Goal: Task Accomplishment & Management: Complete application form

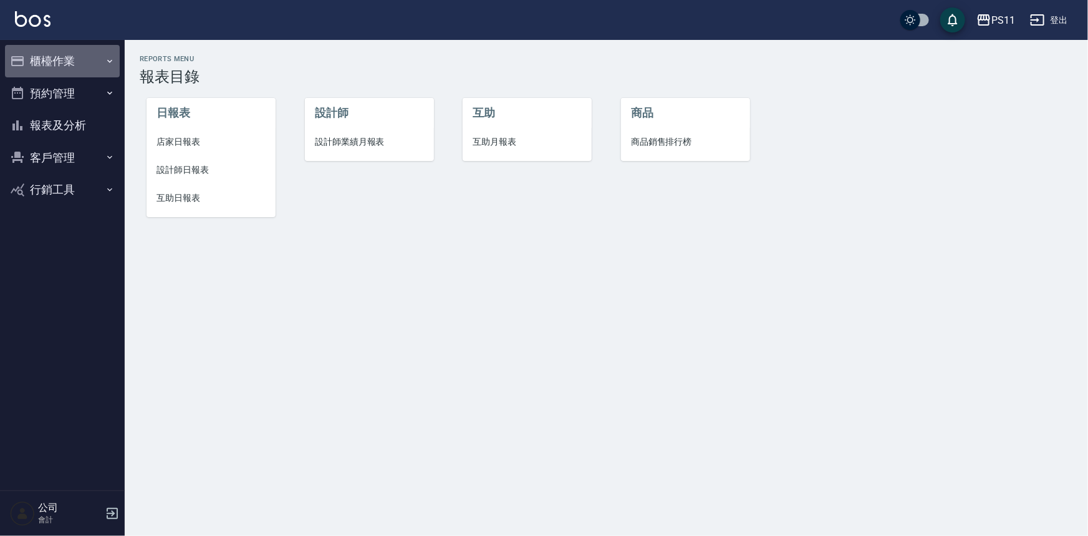
click at [81, 59] on button "櫃檯作業" at bounding box center [62, 61] width 115 height 32
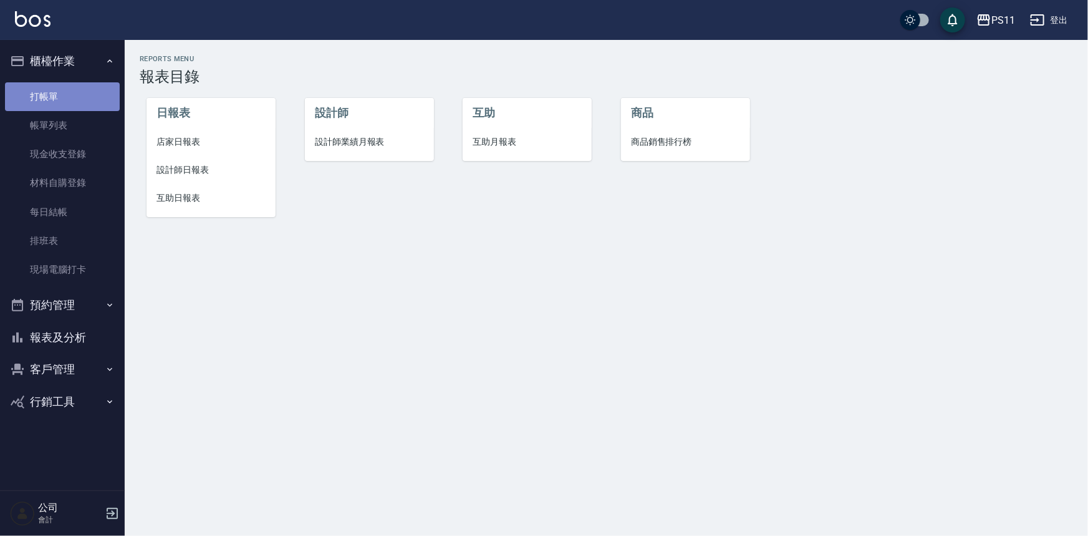
click at [94, 93] on link "打帳單" at bounding box center [62, 96] width 115 height 29
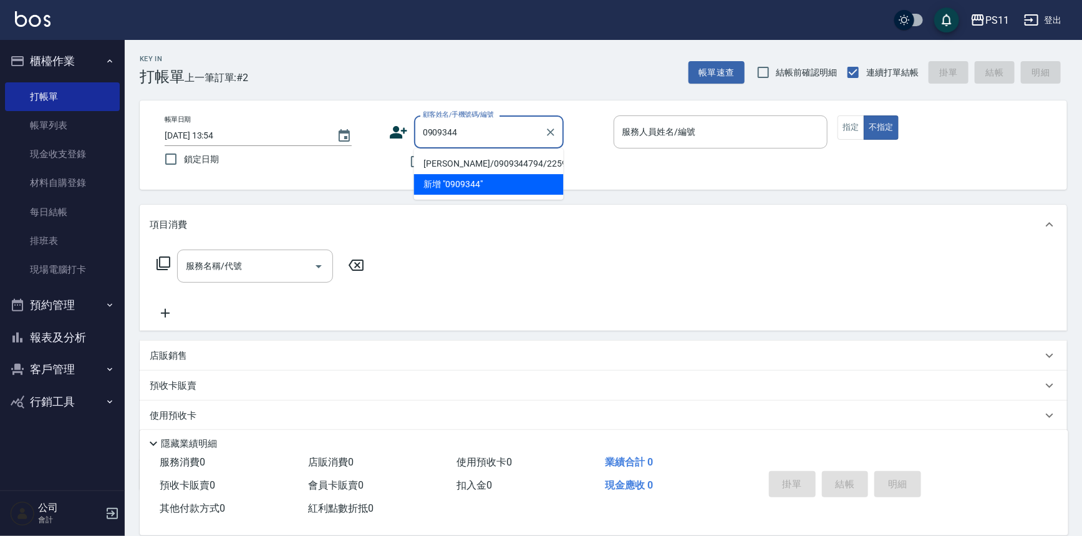
click at [508, 162] on li "[PERSON_NAME]/0909344794/2259" at bounding box center [489, 163] width 150 height 21
type input "[PERSON_NAME]/0909344794/2259"
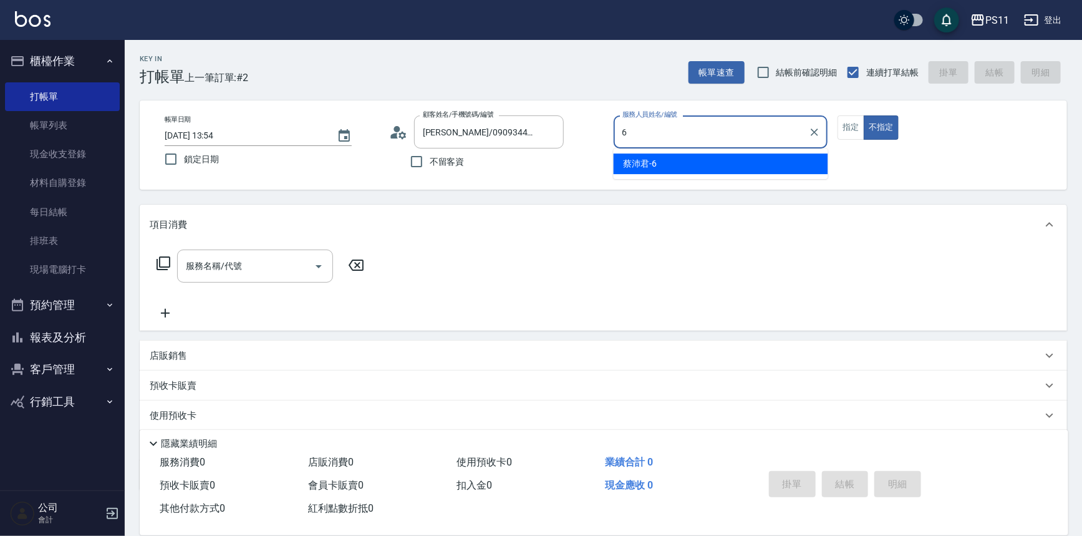
type input "[PERSON_NAME]-6"
type button "false"
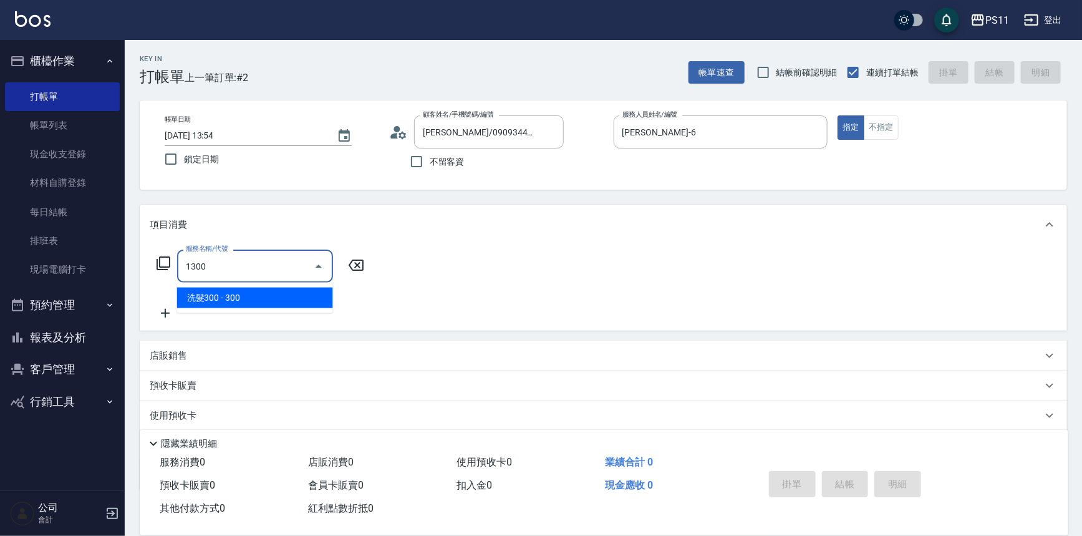
type input "洗髮300(1300)"
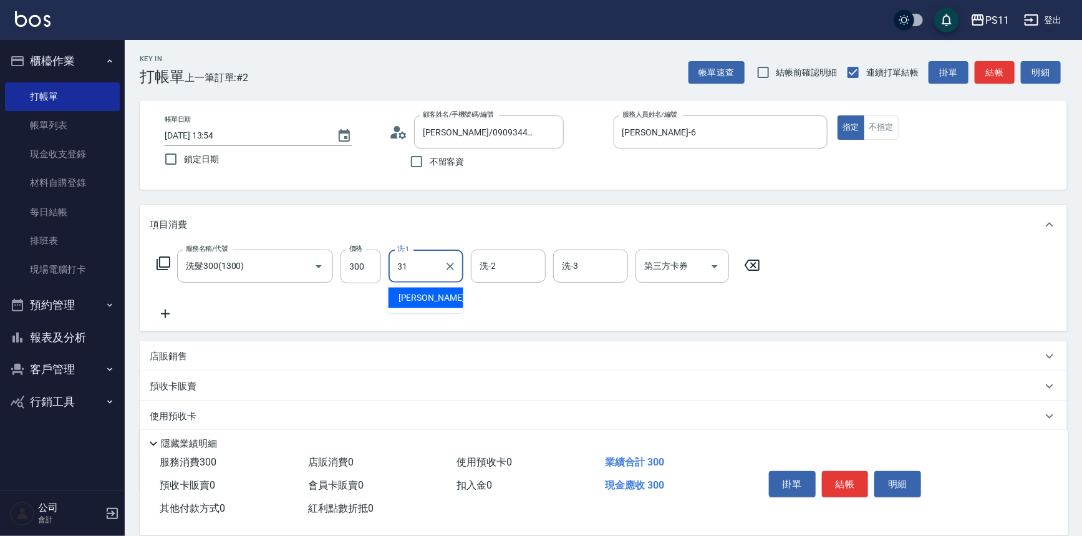
type input "[PERSON_NAME]-31"
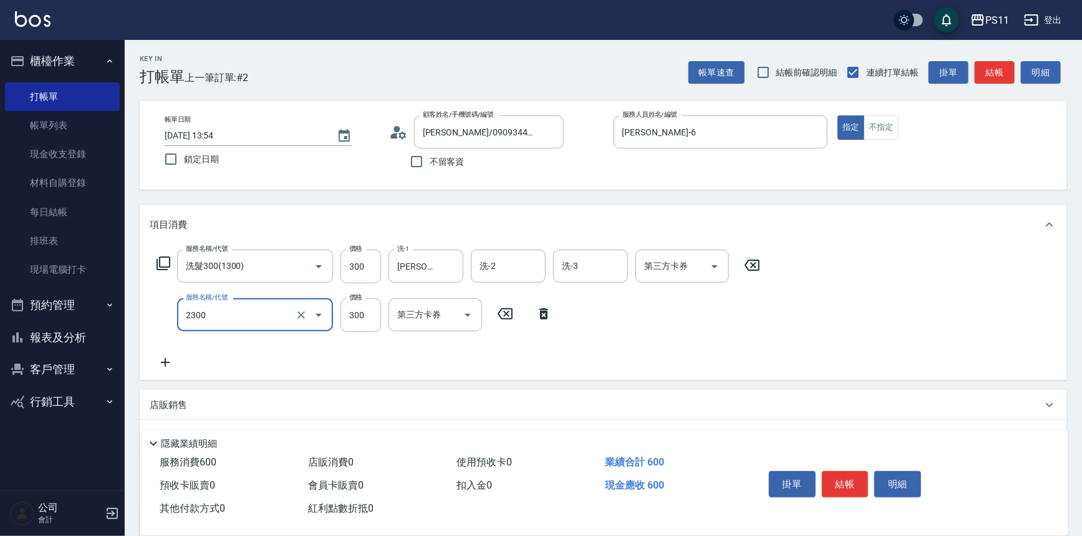
type input "剪髮(2300)"
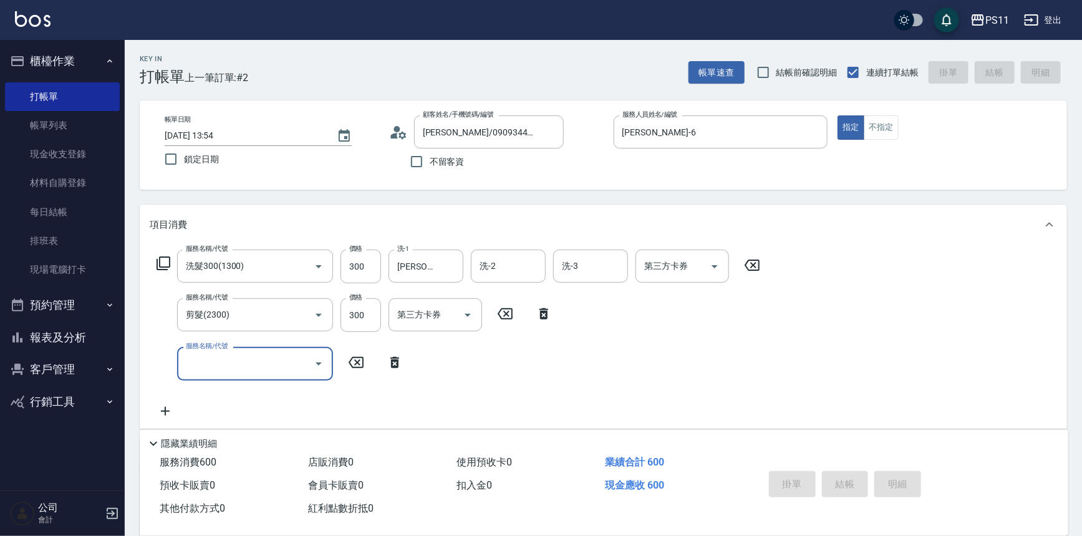
type input "[DATE] 13:55"
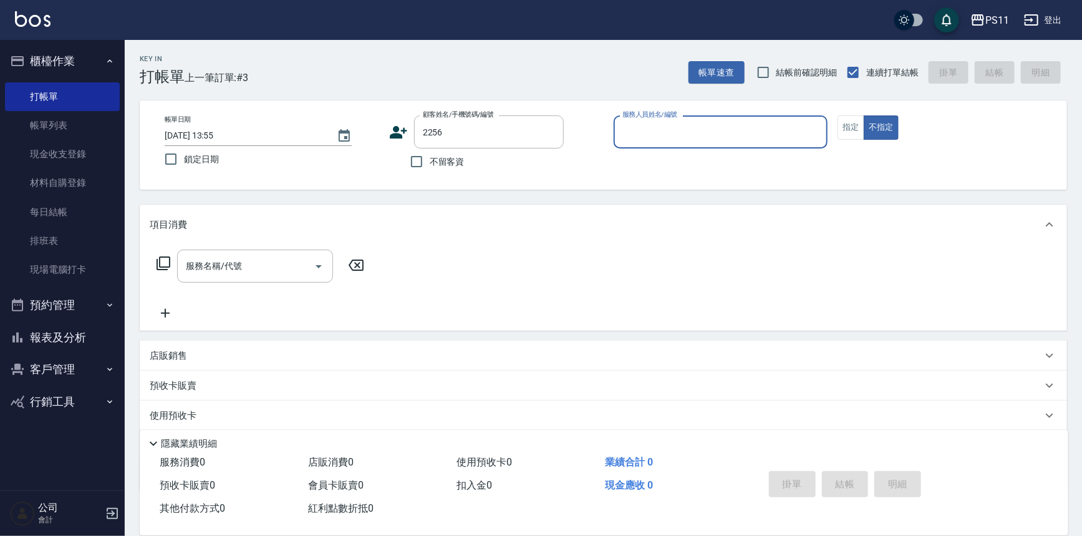
type input "[PERSON_NAME]/0982883739/2256"
click at [550, 126] on icon "Clear" at bounding box center [550, 132] width 12 height 12
type input "[PERSON_NAME]/0909344794/2259"
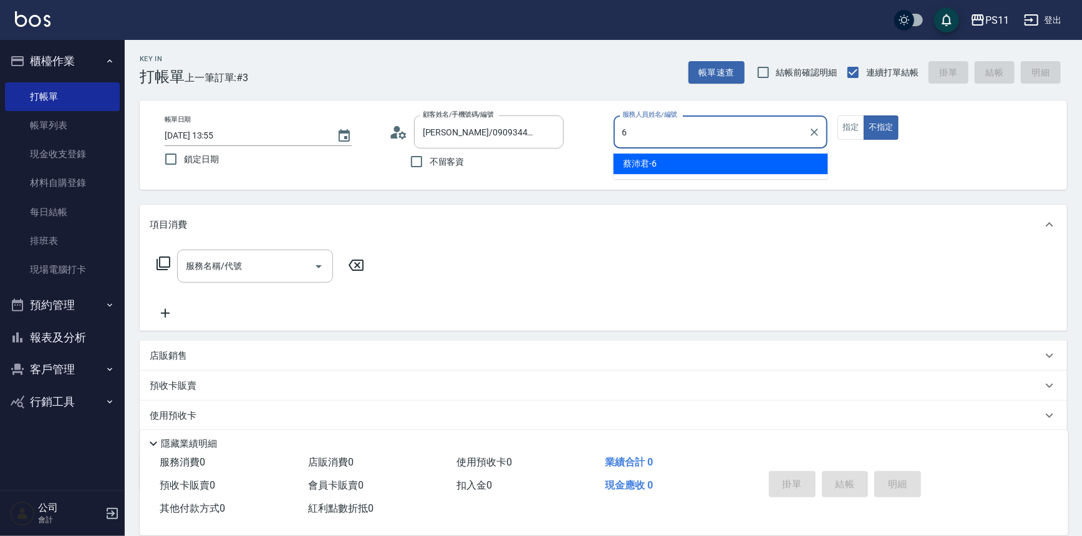
type input "[PERSON_NAME]-6"
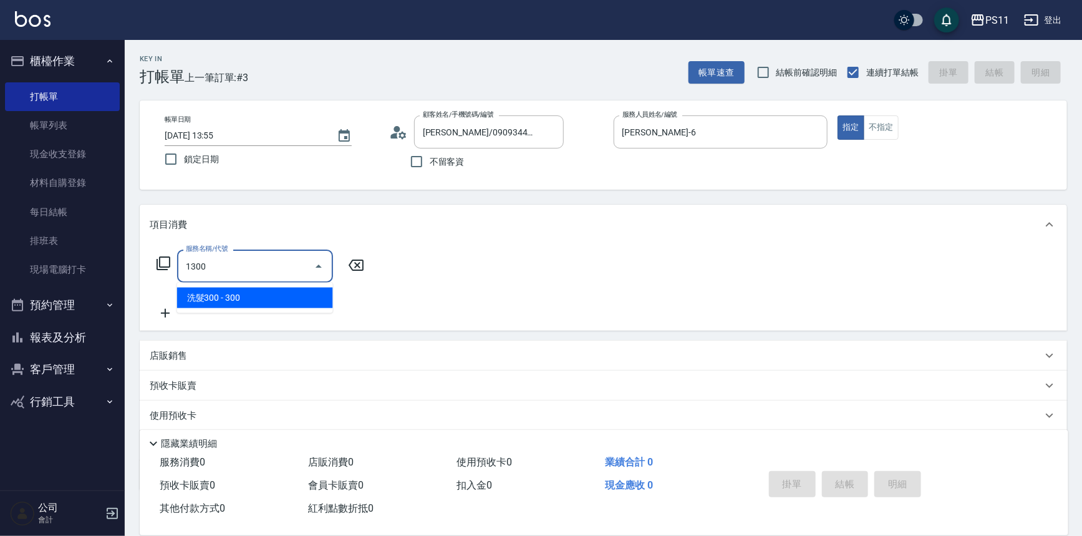
type input "洗髮300(1300)"
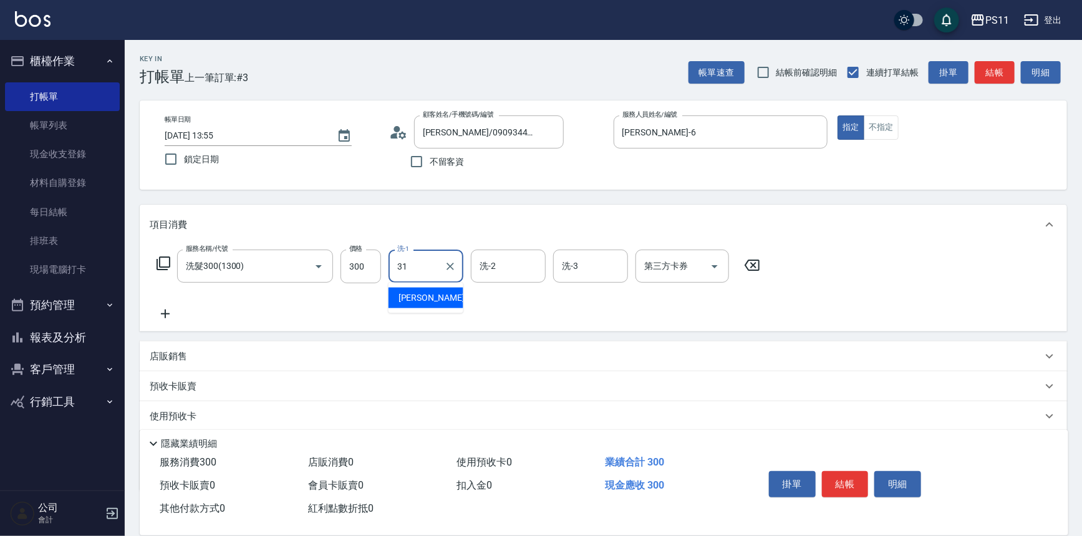
type input "[PERSON_NAME]-31"
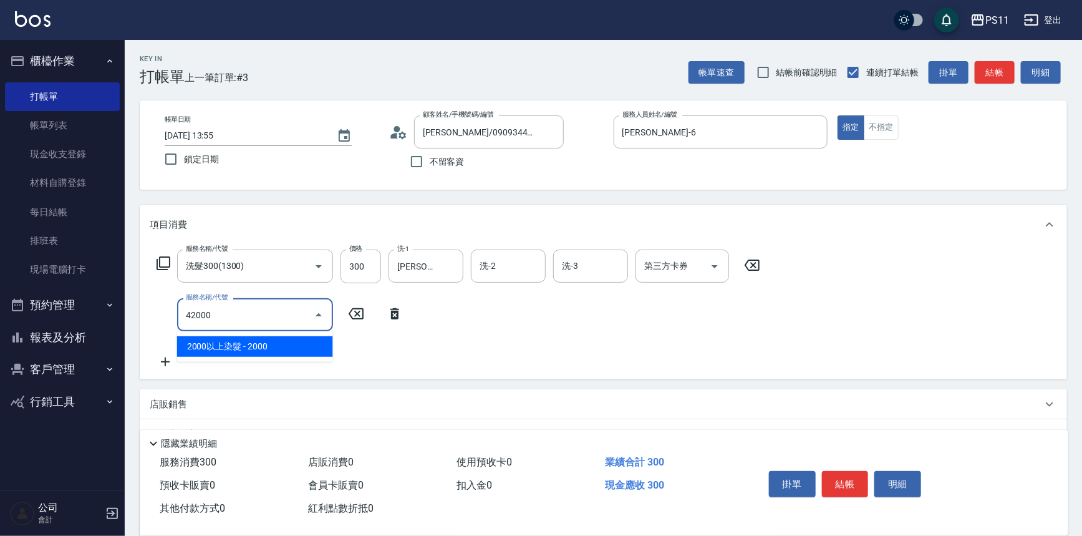
type input "2000以上染髮(42000)"
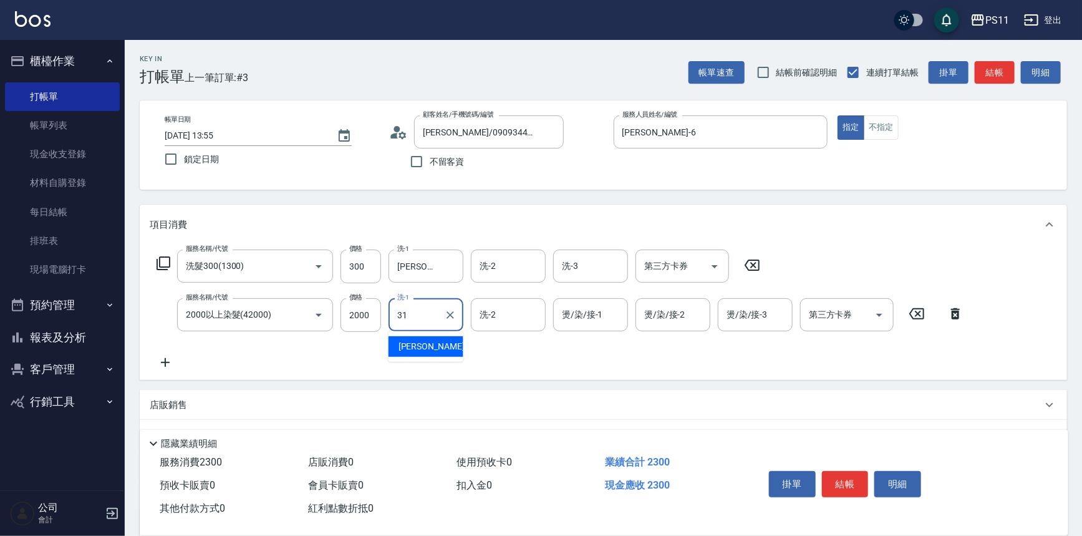
type input "[PERSON_NAME]-31"
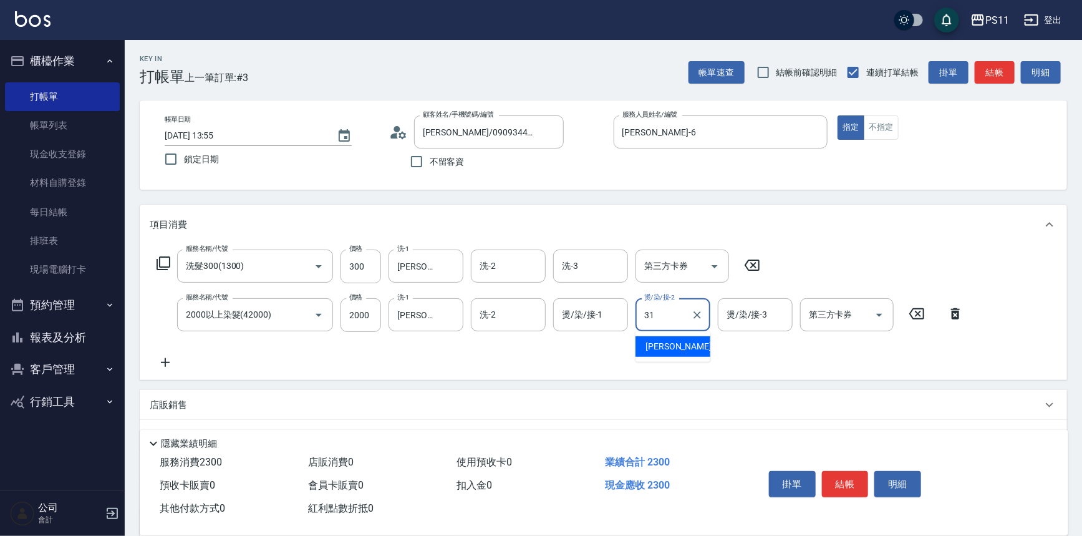
type input "[PERSON_NAME]-31"
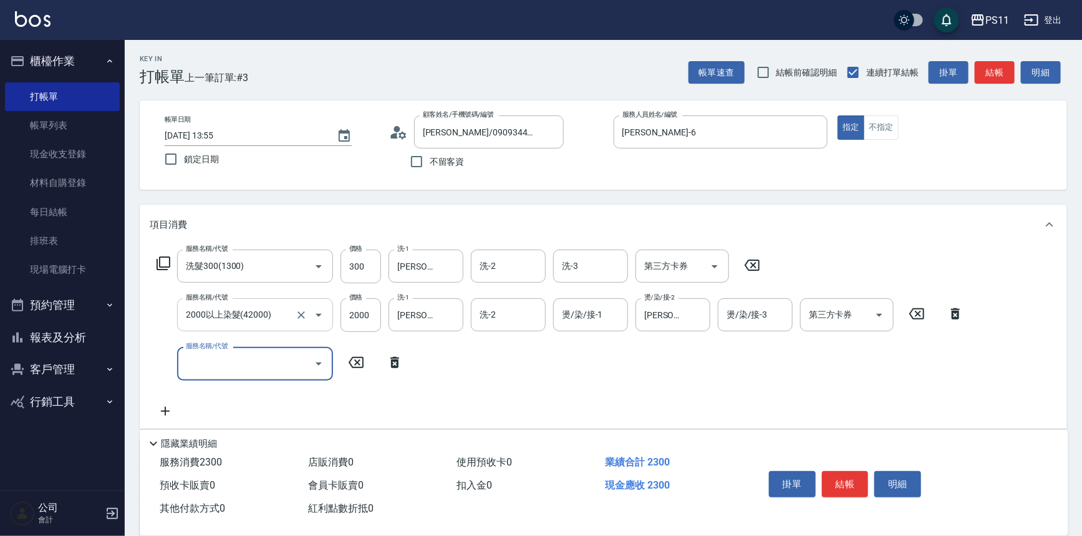
click at [264, 324] on input "2000以上染髮(42000)" at bounding box center [238, 315] width 110 height 22
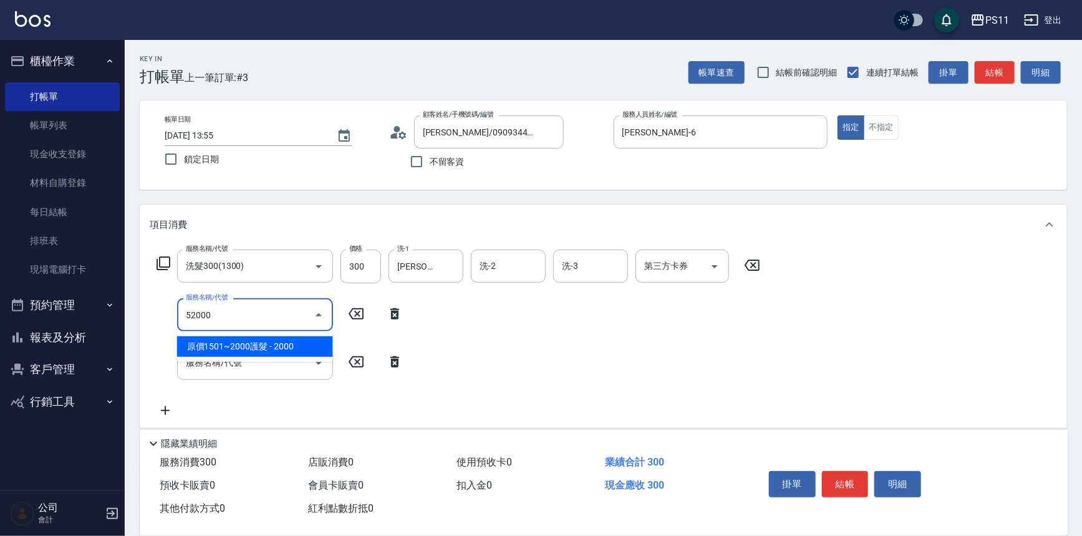
type input "原價1501~2000護髮(52000)"
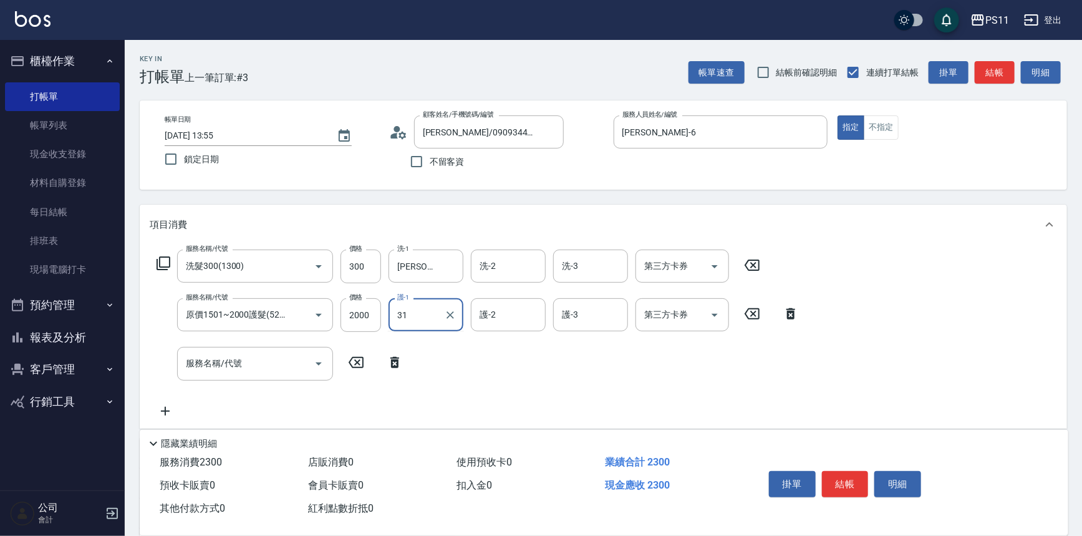
type input "[PERSON_NAME]-31"
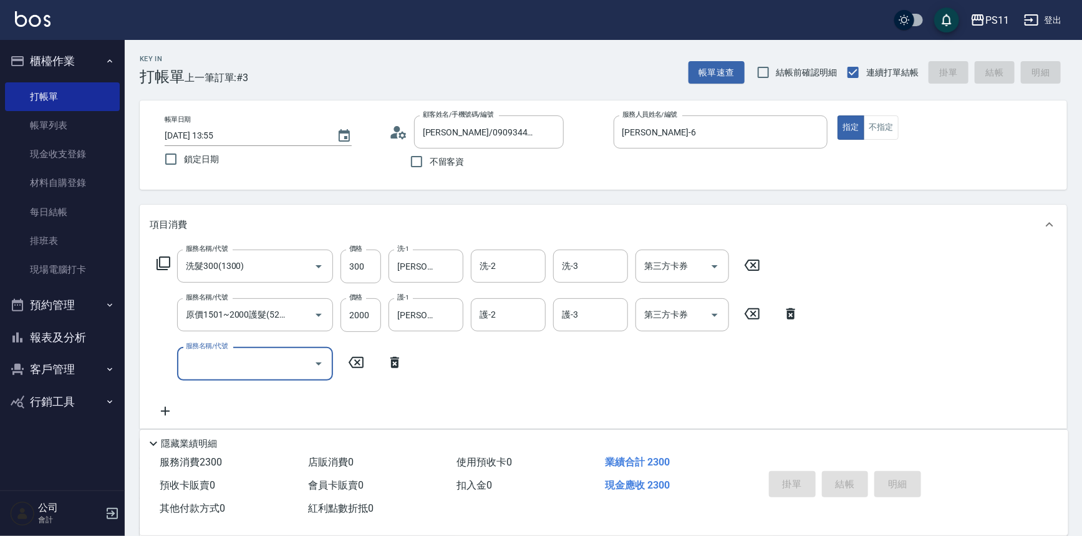
type input "[DATE] 13:57"
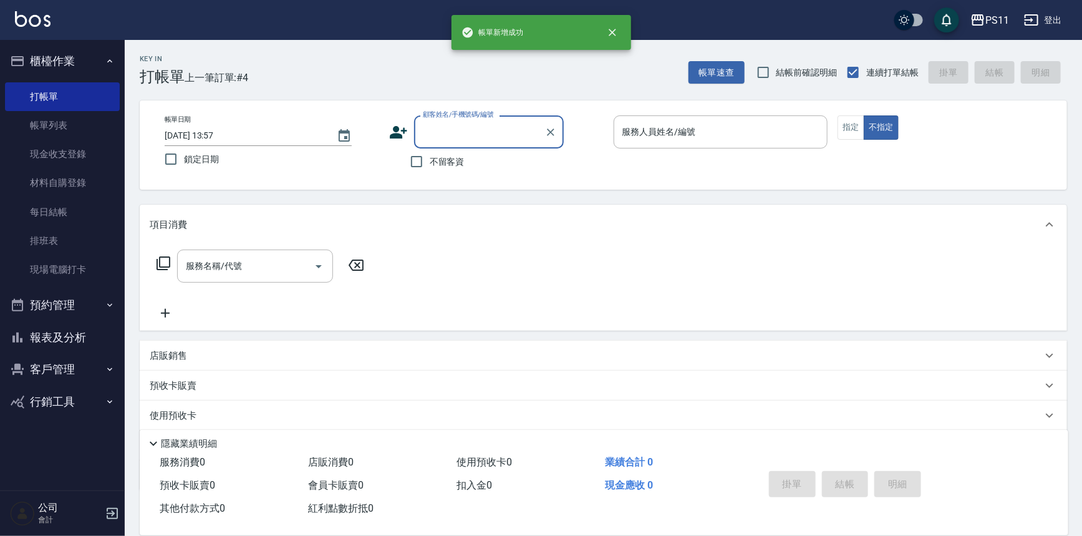
click at [82, 343] on button "報表及分析" at bounding box center [62, 337] width 115 height 32
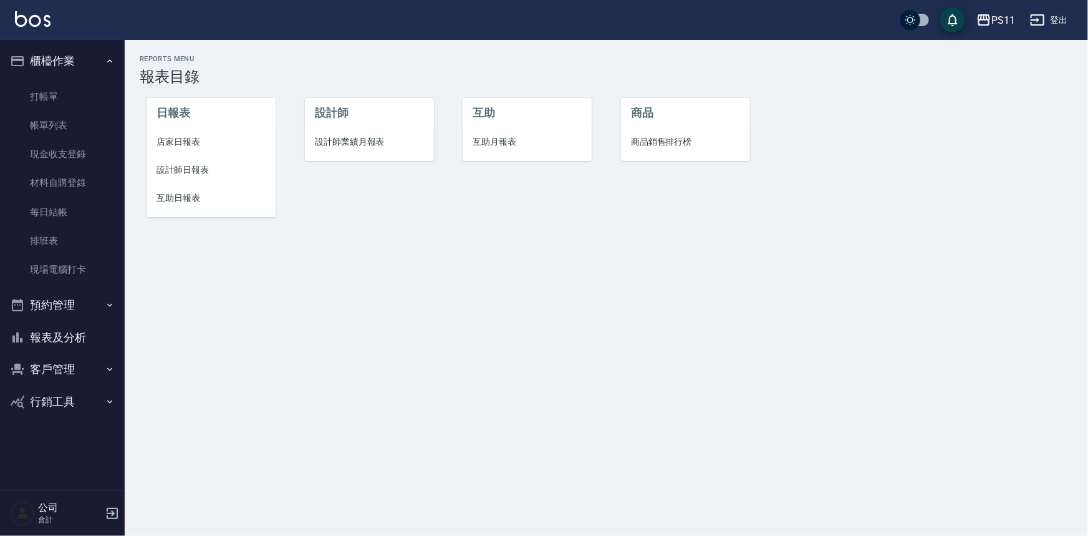
click at [200, 164] on span "設計師日報表" at bounding box center [211, 169] width 109 height 13
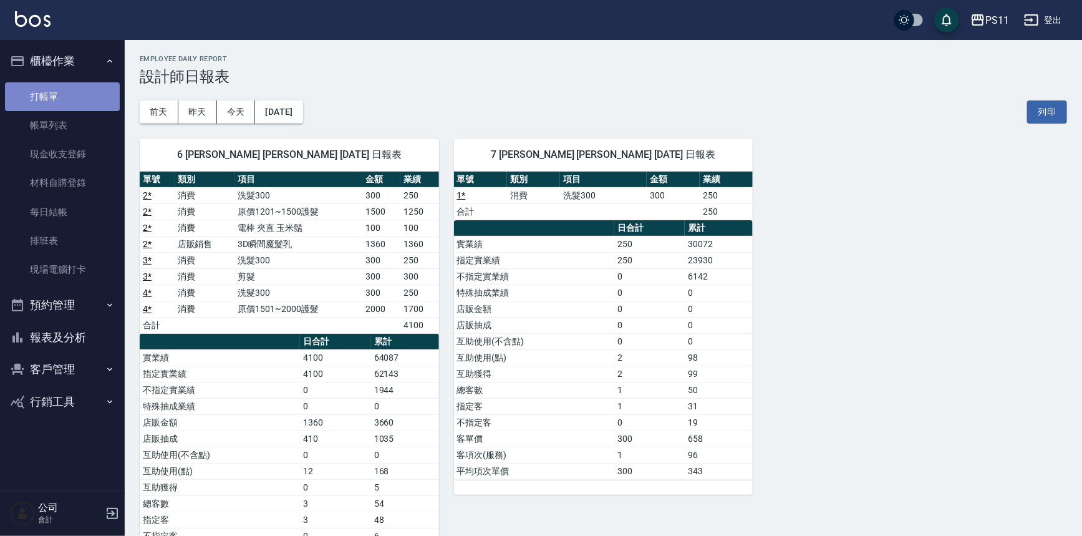
click at [48, 94] on link "打帳單" at bounding box center [62, 96] width 115 height 29
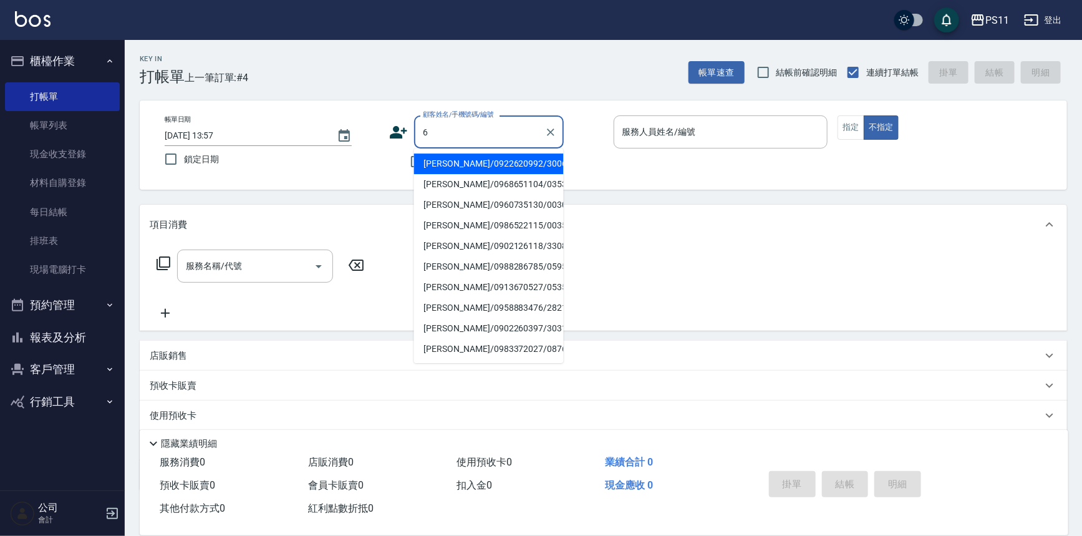
type input "[PERSON_NAME]/0922620992/3006"
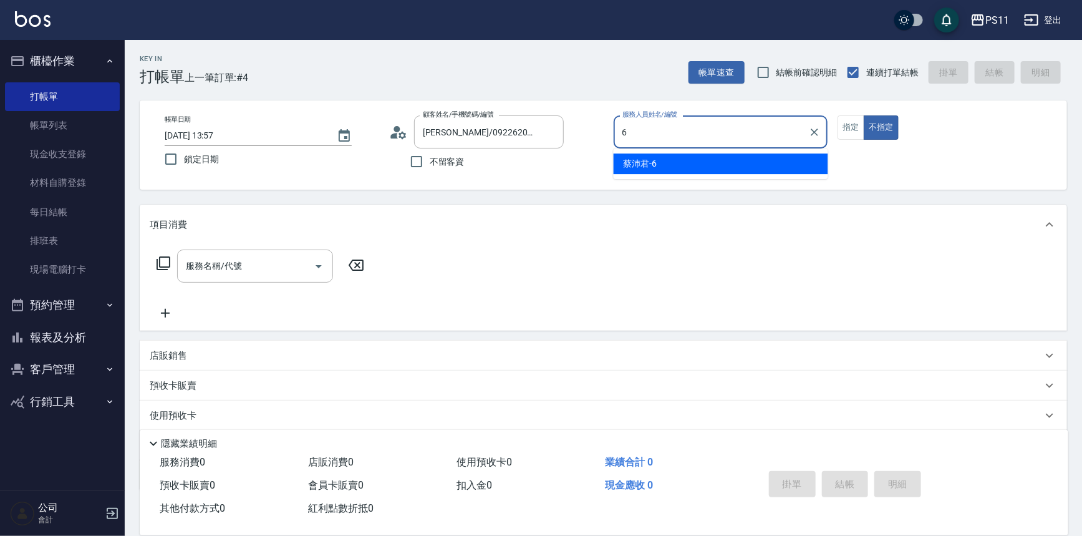
type input "[PERSON_NAME]-6"
type button "false"
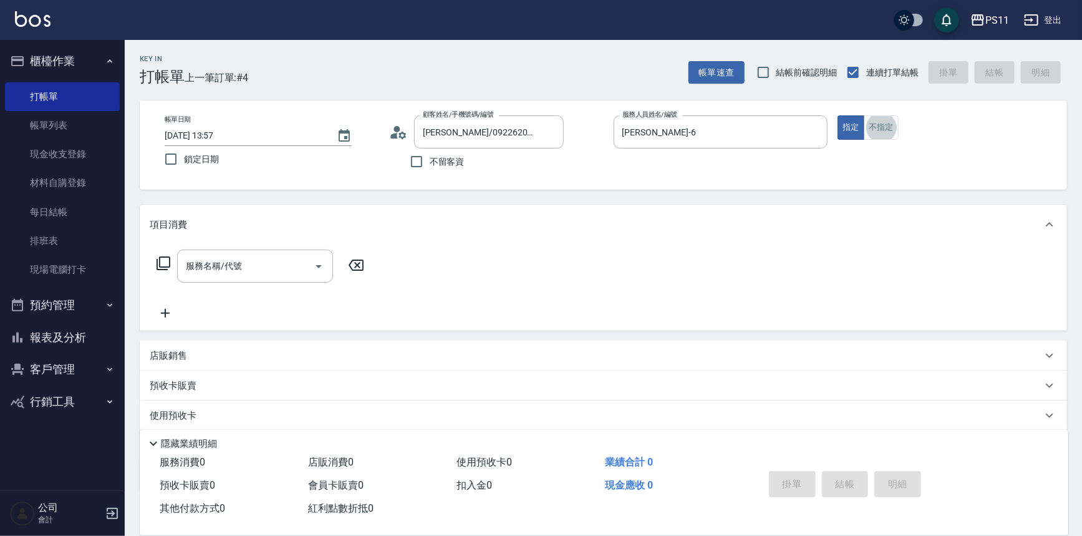
type input "菜佩龜/0916145580/6"
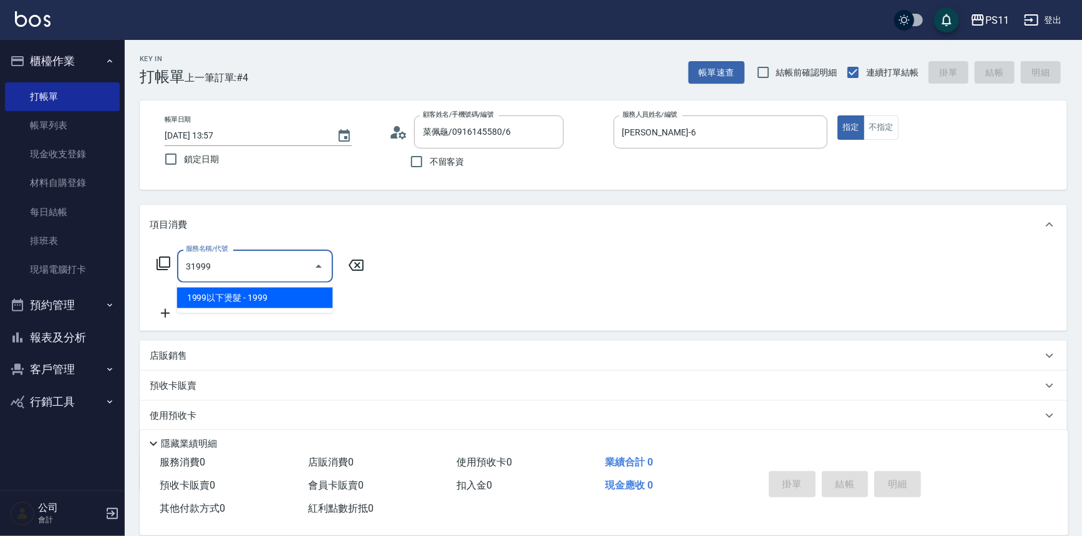
type input "1999以下燙髮(31999)"
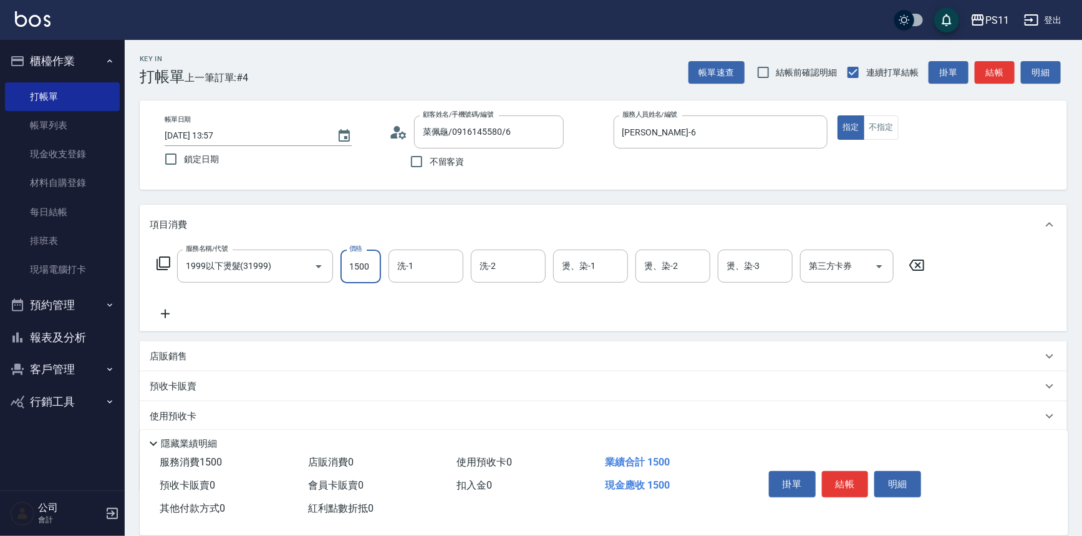
type input "1500"
type input "[PERSON_NAME]-31"
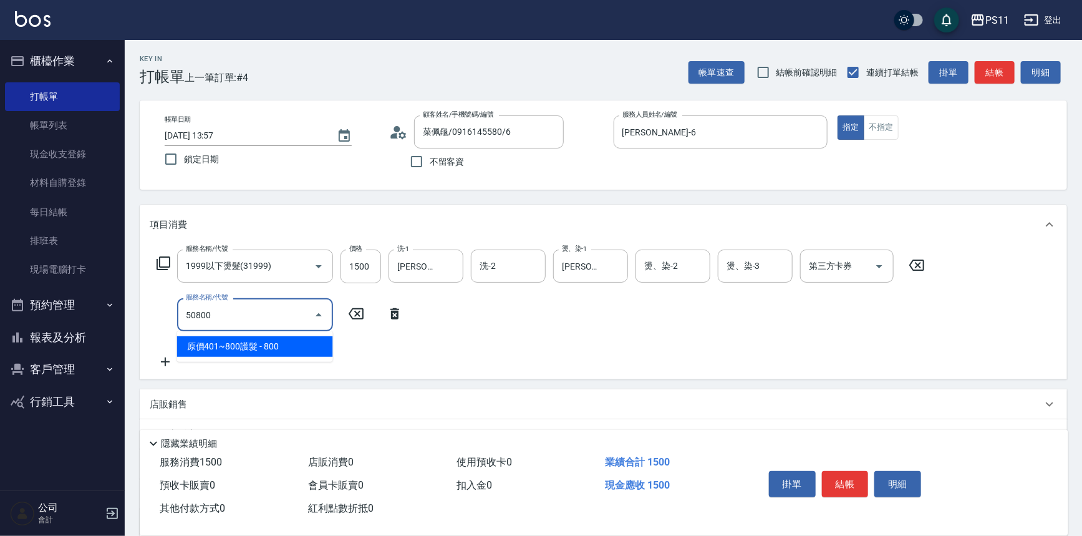
type input "原價401~800護髮(50800)"
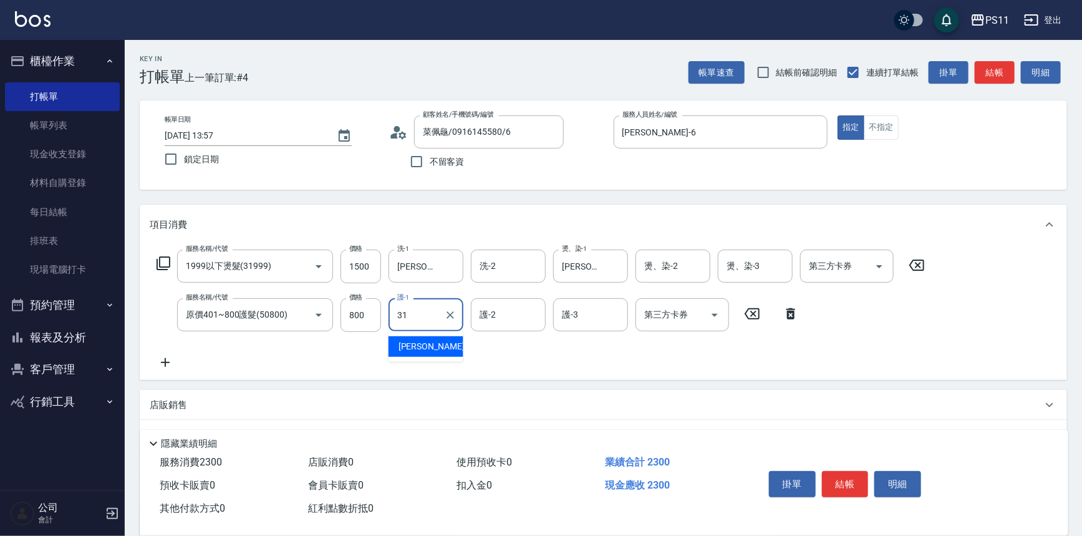
type input "[PERSON_NAME]-31"
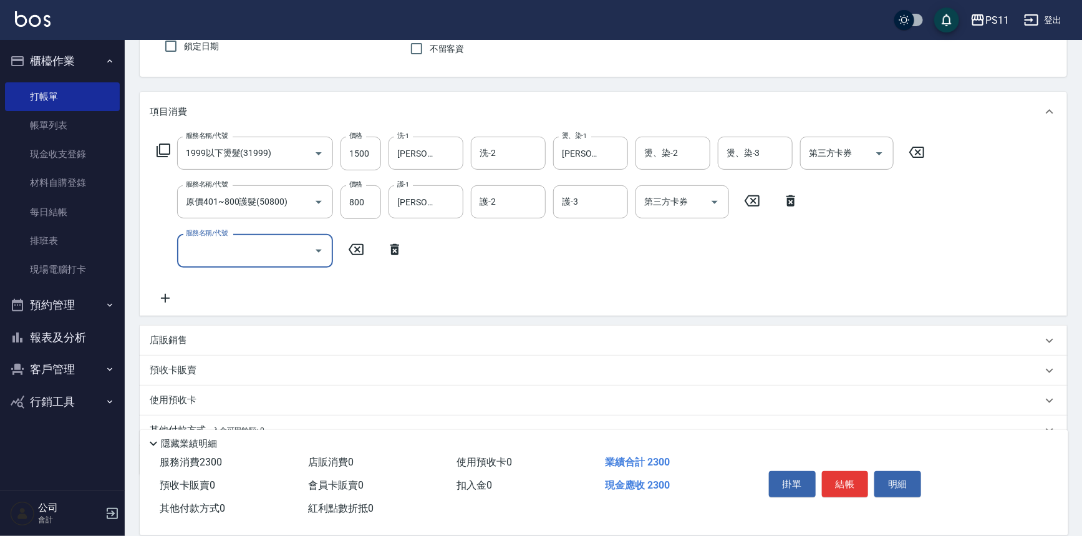
scroll to position [168, 0]
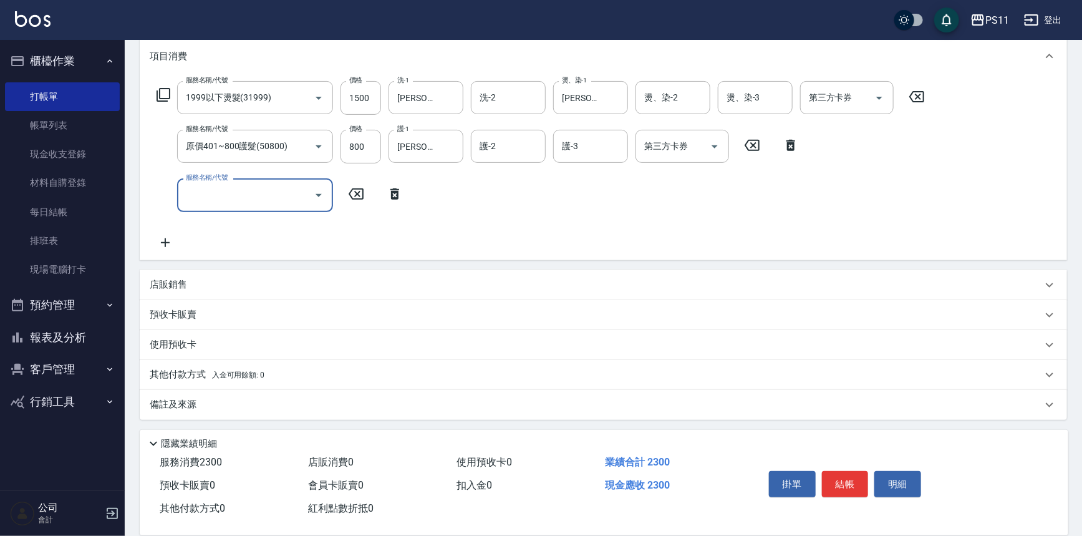
click at [187, 369] on p "其他付款方式 入金可用餘額: 0" at bounding box center [207, 375] width 115 height 14
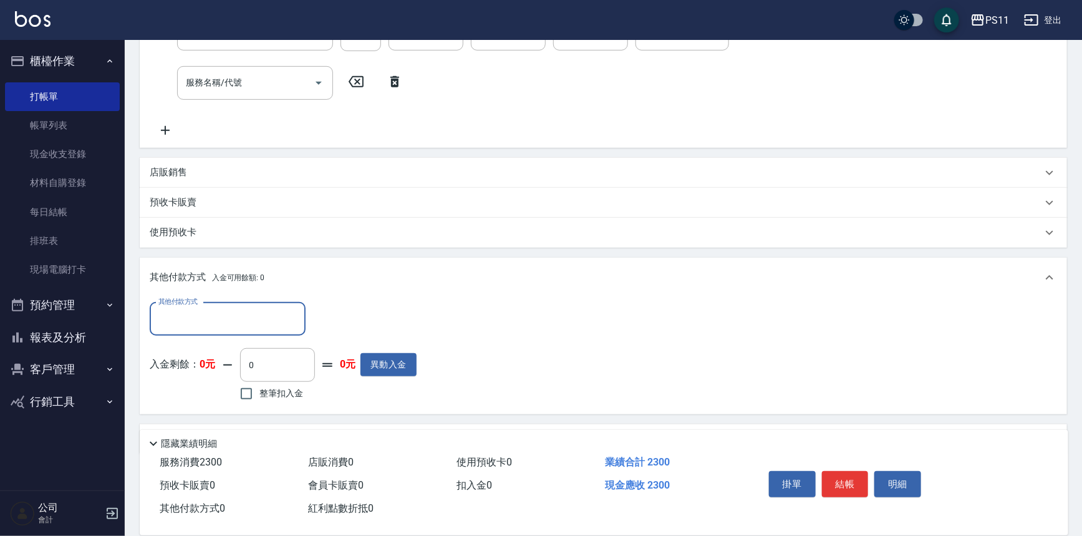
scroll to position [282, 0]
click at [221, 316] on input "其他付款方式" at bounding box center [227, 318] width 145 height 22
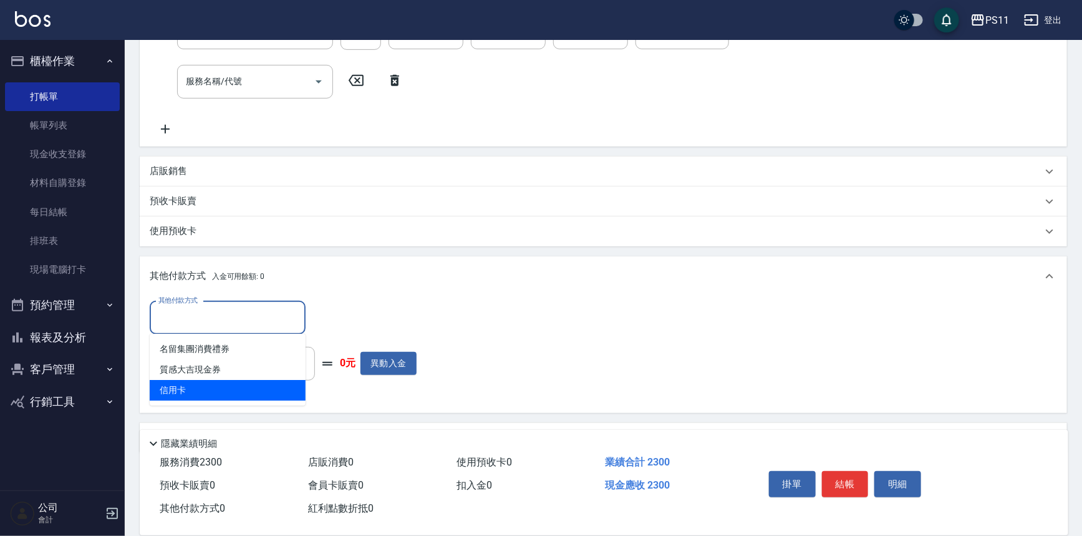
click at [233, 387] on span "信用卡" at bounding box center [228, 390] width 156 height 21
type input "信用卡"
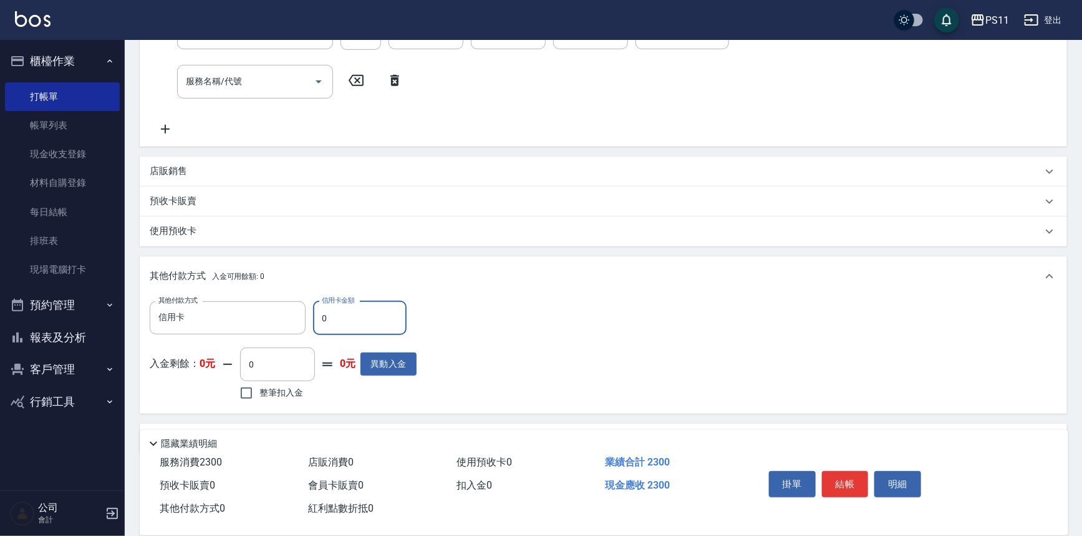
drag, startPoint x: 328, startPoint y: 319, endPoint x: 317, endPoint y: 321, distance: 10.8
click at [317, 321] on input "0" at bounding box center [360, 318] width 94 height 34
type input "2300"
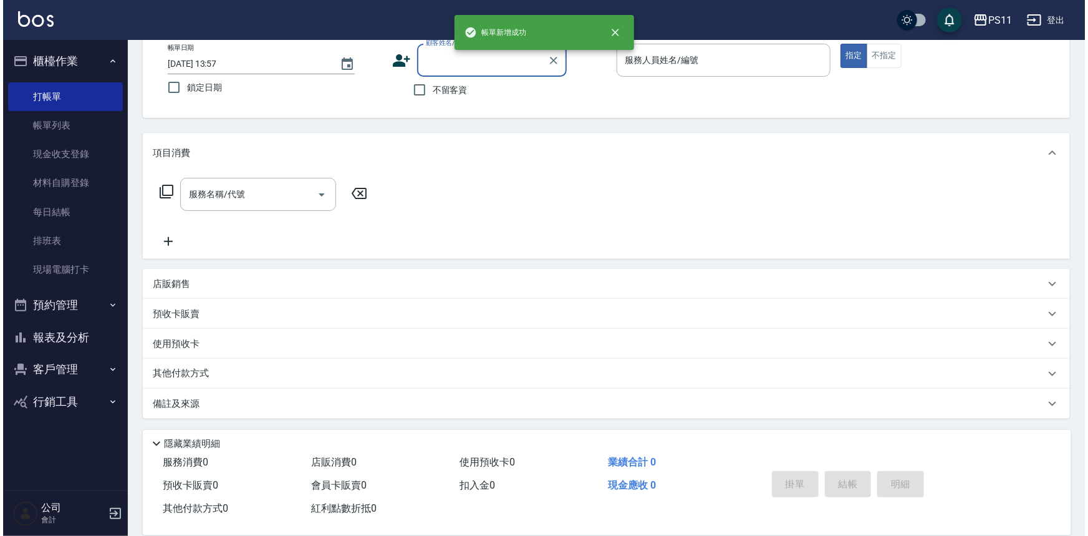
scroll to position [0, 0]
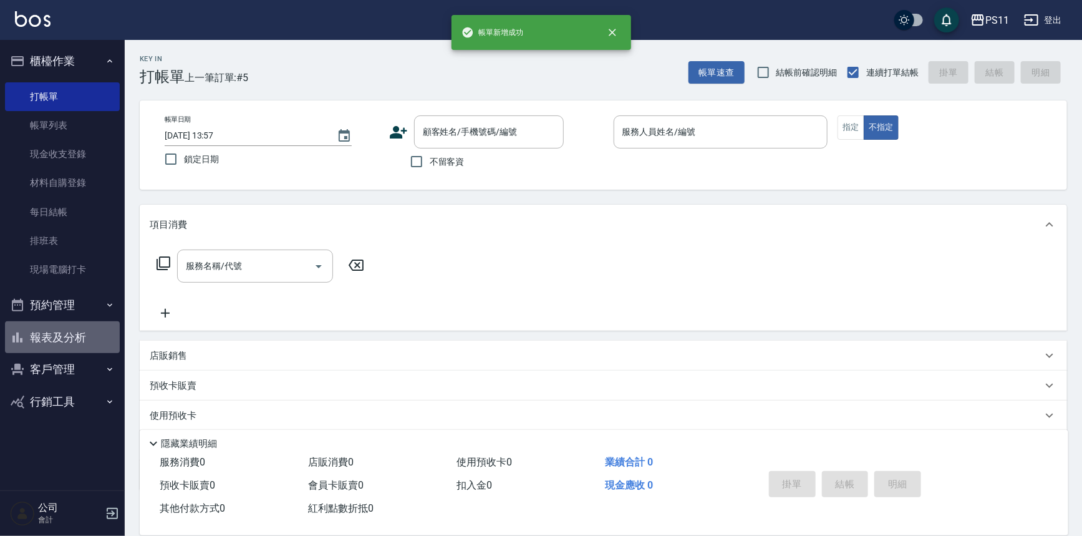
click at [56, 340] on button "報表及分析" at bounding box center [62, 337] width 115 height 32
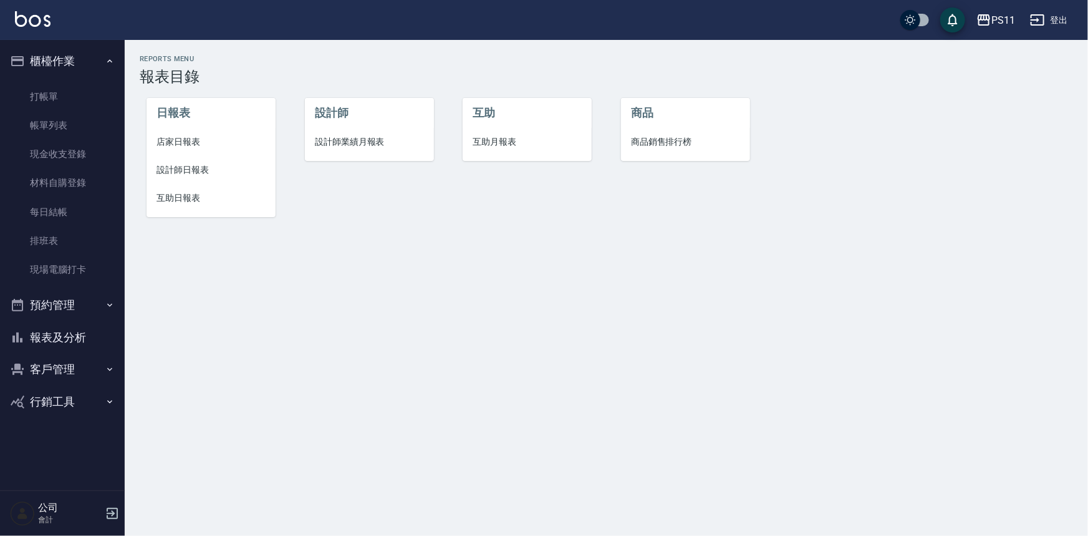
click at [212, 172] on span "設計師日報表" at bounding box center [211, 169] width 109 height 13
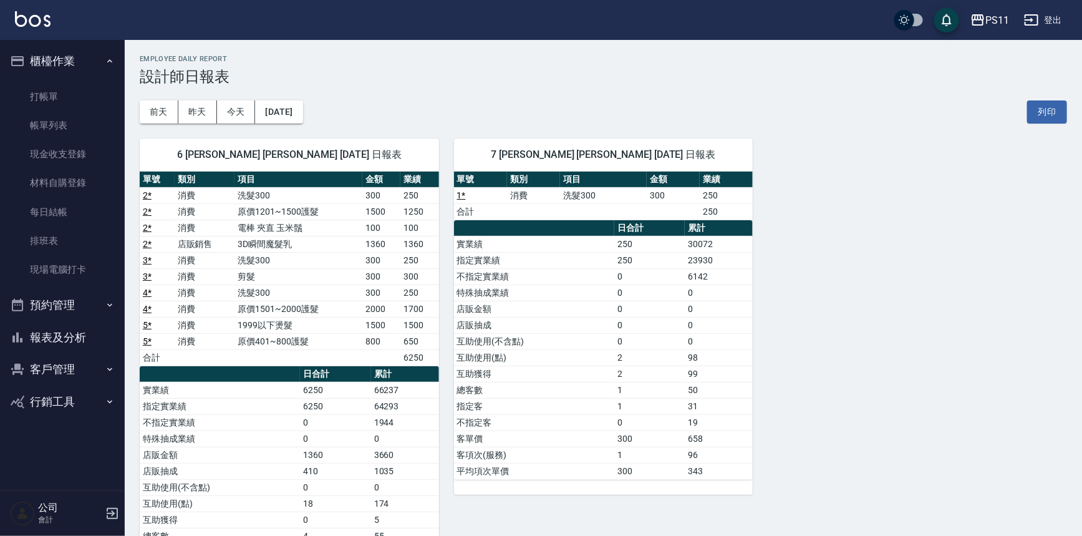
click at [42, 338] on button "報表及分析" at bounding box center [62, 337] width 115 height 32
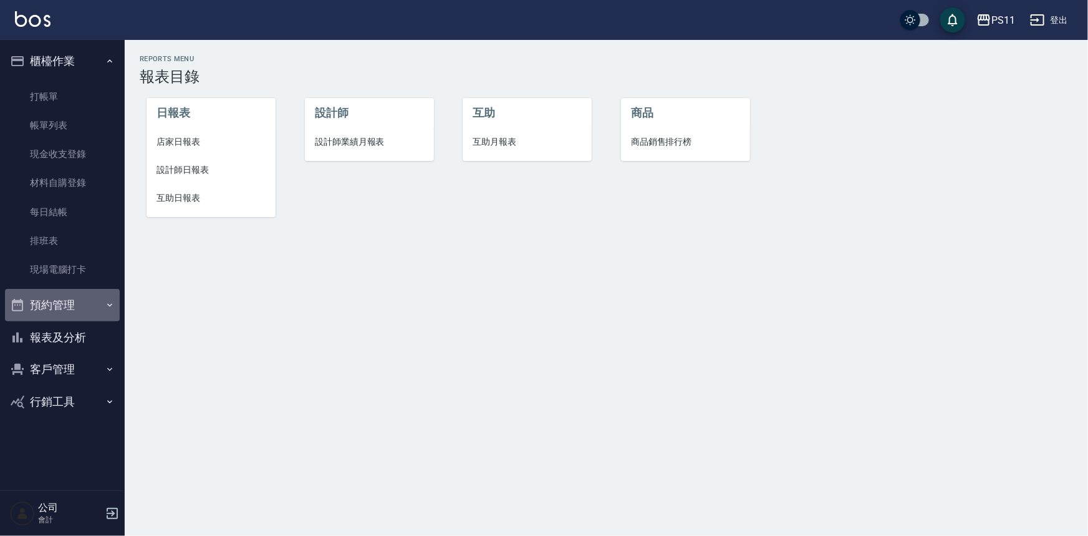
click at [76, 292] on button "預約管理" at bounding box center [62, 305] width 115 height 32
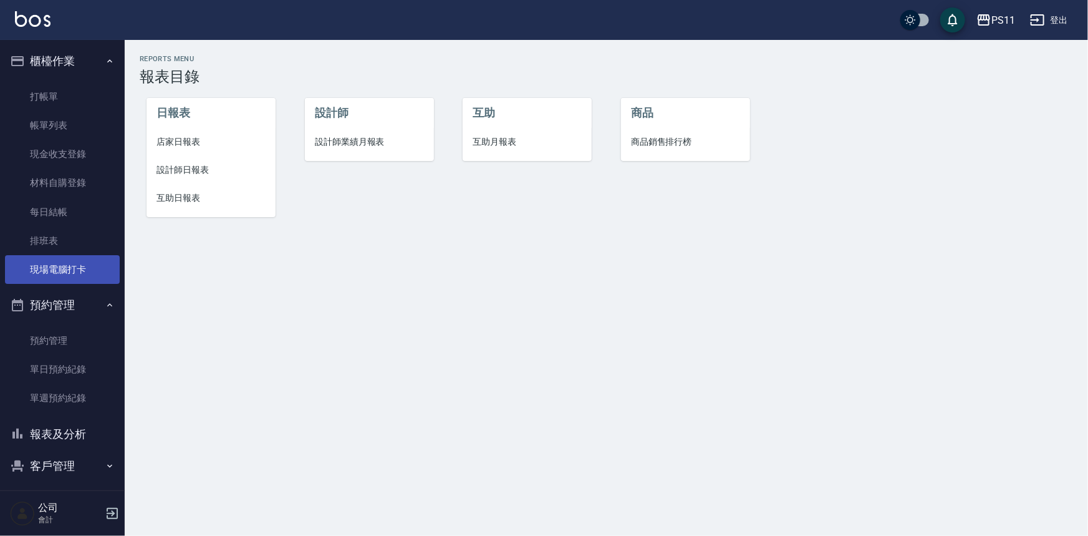
click at [81, 283] on link "現場電腦打卡" at bounding box center [62, 269] width 115 height 29
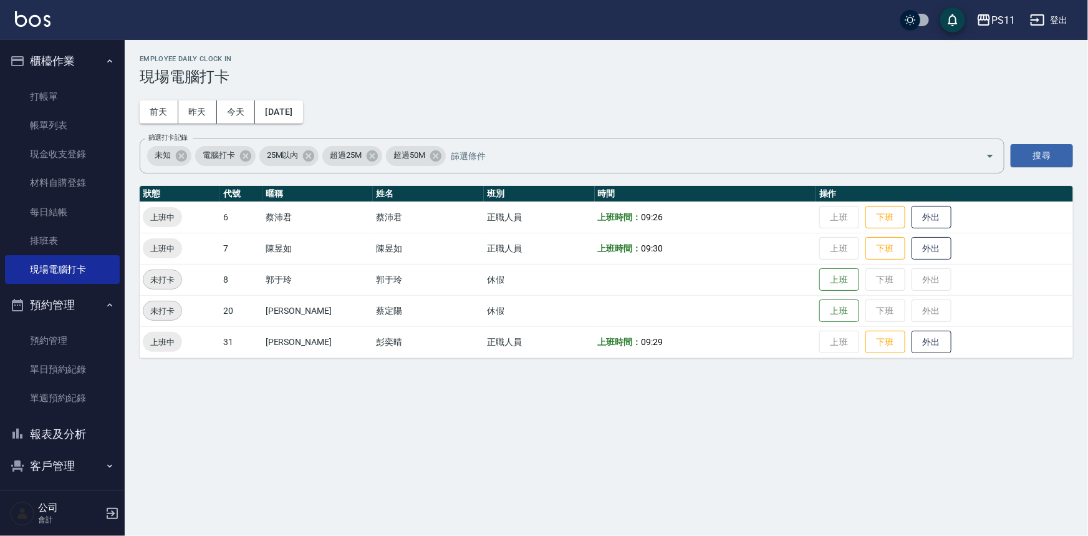
click at [268, 382] on div "Employee Daily Clock In 現場電腦打卡 [DATE] [DATE] [DATE] [DATE] 篩選打卡記錄 未知 電腦打卡 25M以內…" at bounding box center [544, 268] width 1088 height 536
drag, startPoint x: 76, startPoint y: 435, endPoint x: 76, endPoint y: 427, distance: 8.1
click at [76, 435] on button "報表及分析" at bounding box center [62, 434] width 115 height 32
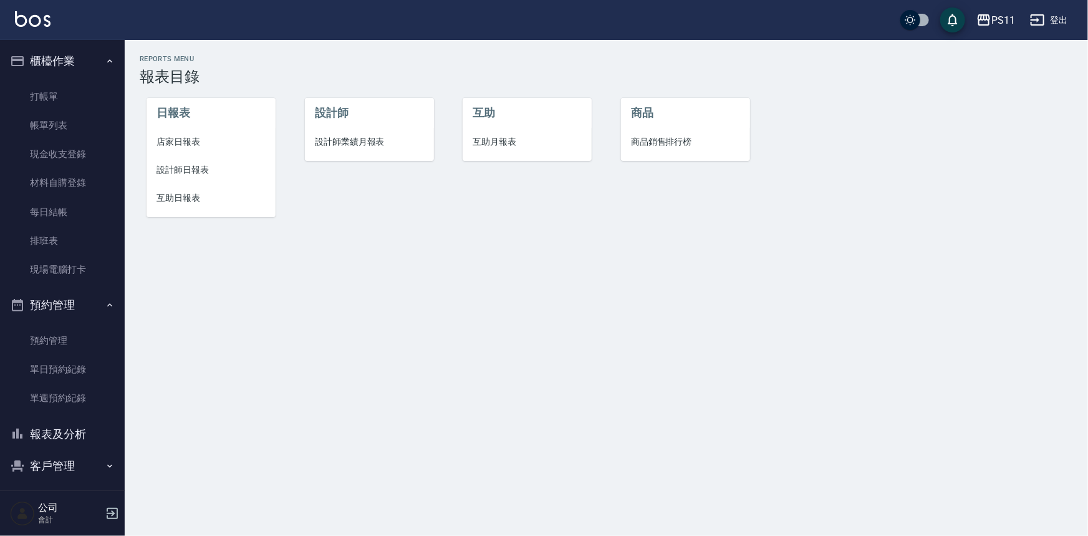
click at [184, 178] on li "設計師日報表" at bounding box center [211, 170] width 129 height 28
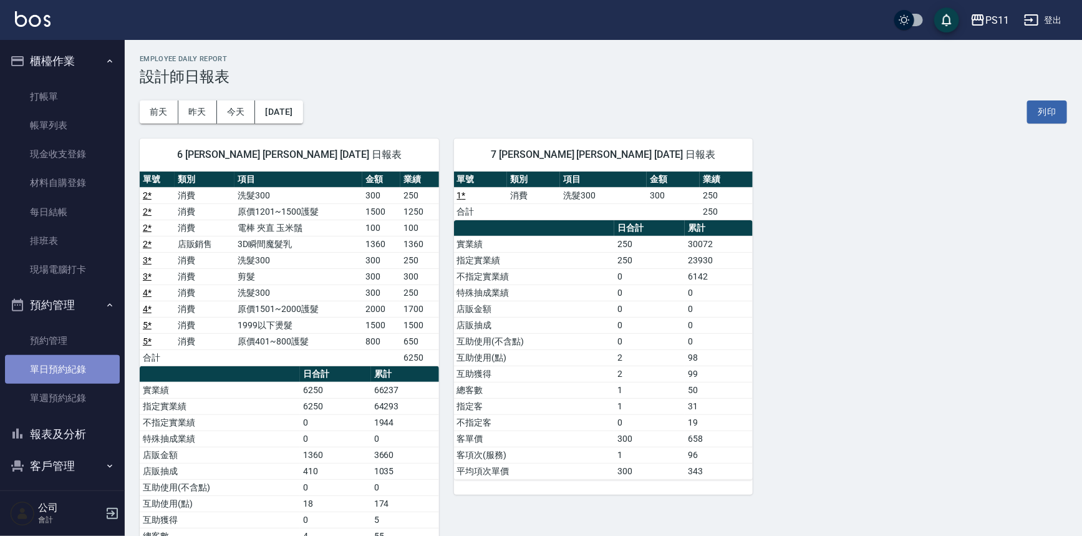
click at [83, 368] on link "單日預約紀錄" at bounding box center [62, 369] width 115 height 29
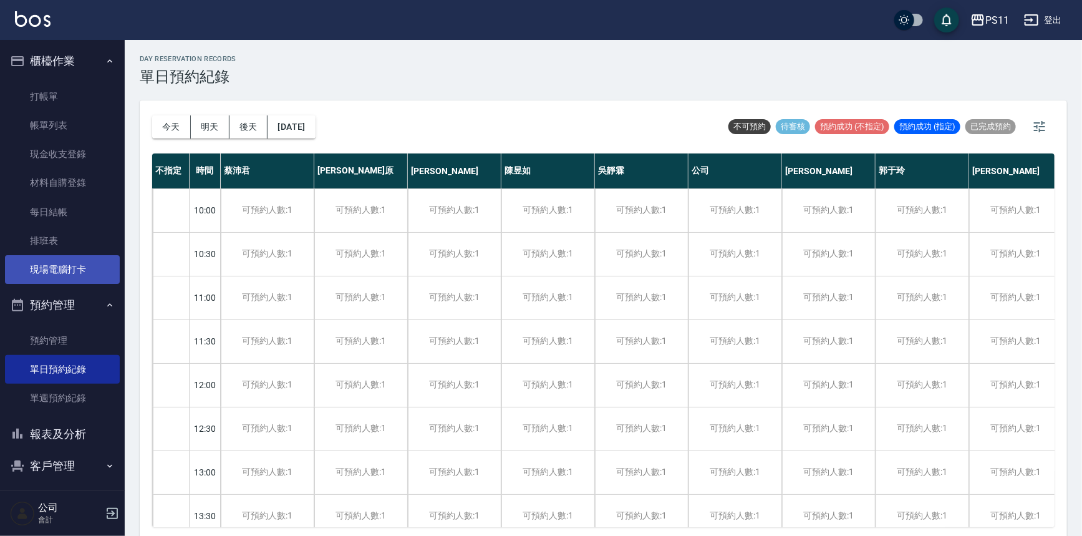
click at [43, 262] on link "現場電腦打卡" at bounding box center [62, 269] width 115 height 29
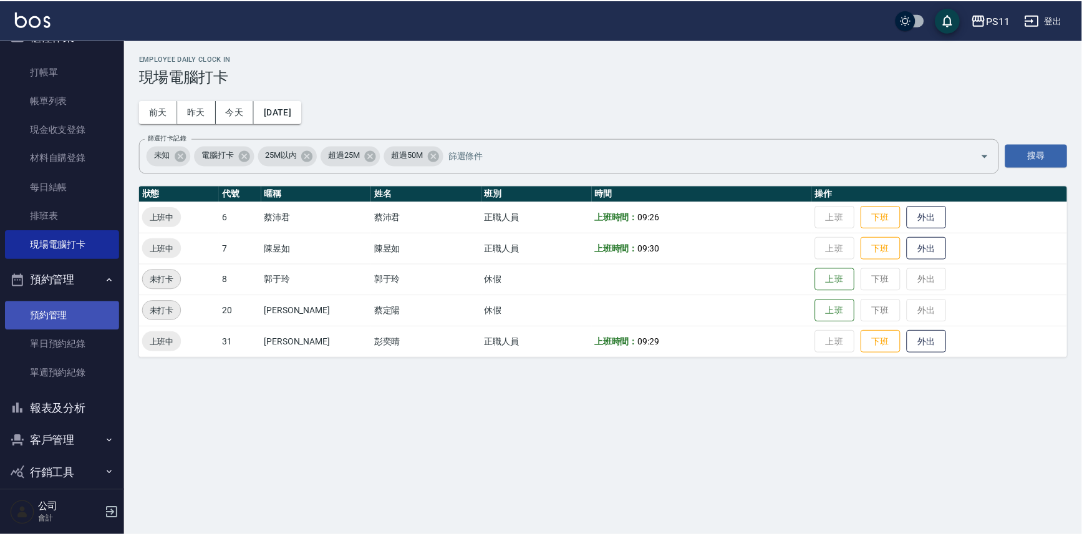
scroll to position [38, 0]
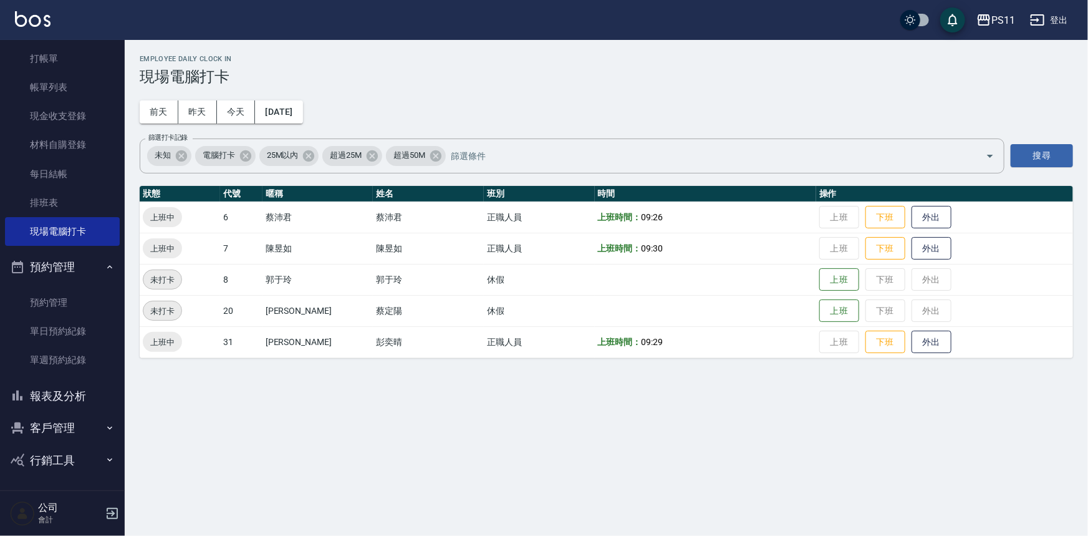
click at [77, 437] on button "客戶管理" at bounding box center [62, 428] width 115 height 32
click at [78, 453] on link "客戶列表" at bounding box center [62, 463] width 115 height 29
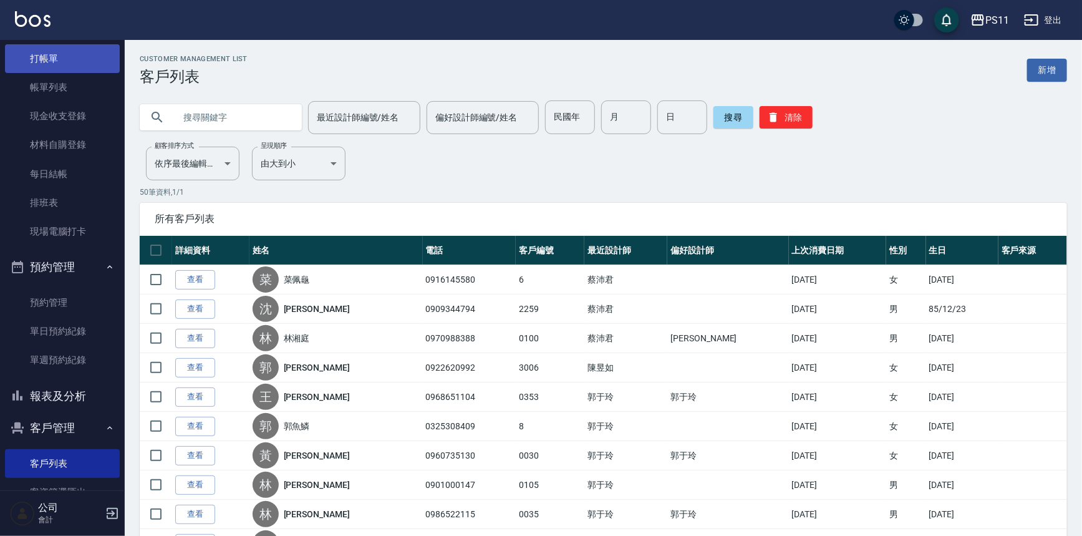
click at [50, 67] on link "打帳單" at bounding box center [62, 58] width 115 height 29
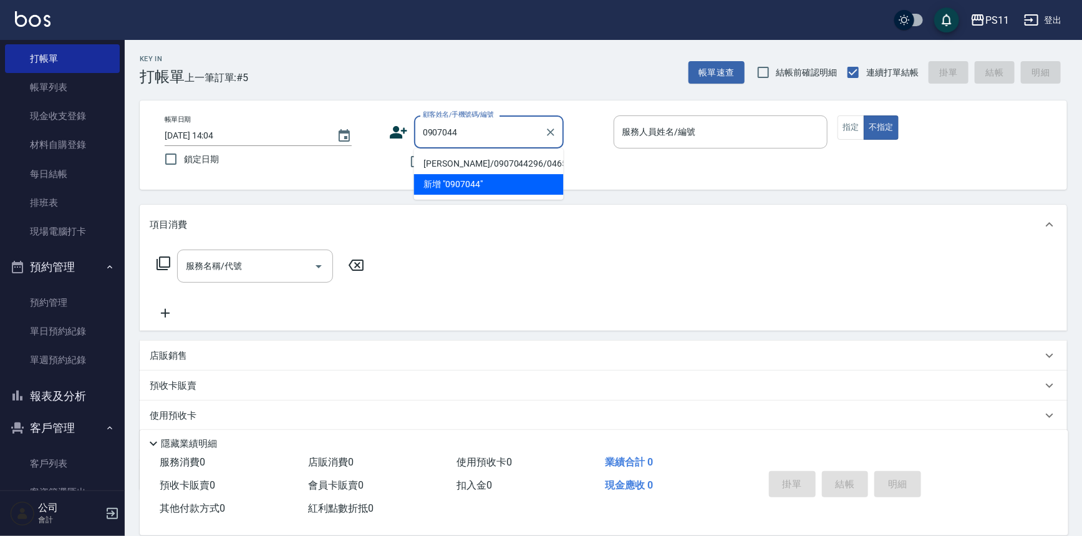
click at [526, 154] on li "[PERSON_NAME]/0907044296/0465" at bounding box center [489, 163] width 150 height 21
type input "[PERSON_NAME]/0907044296/0465"
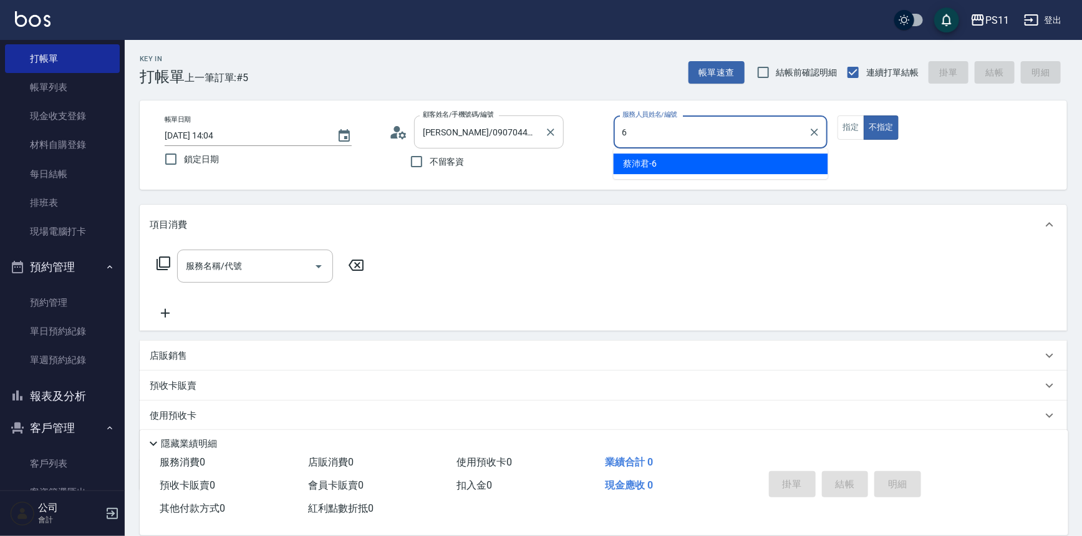
type input "[PERSON_NAME]-6"
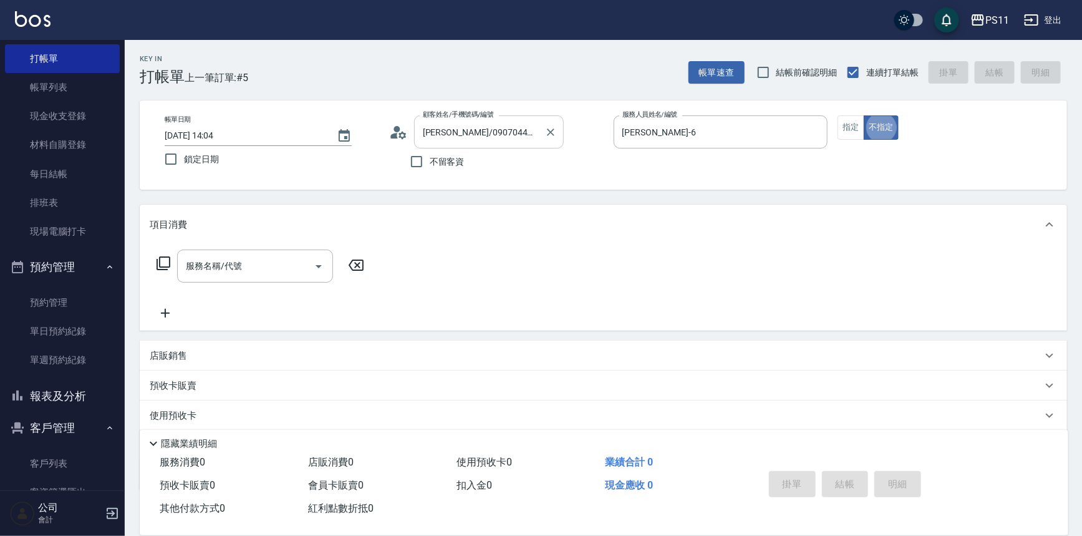
type button "false"
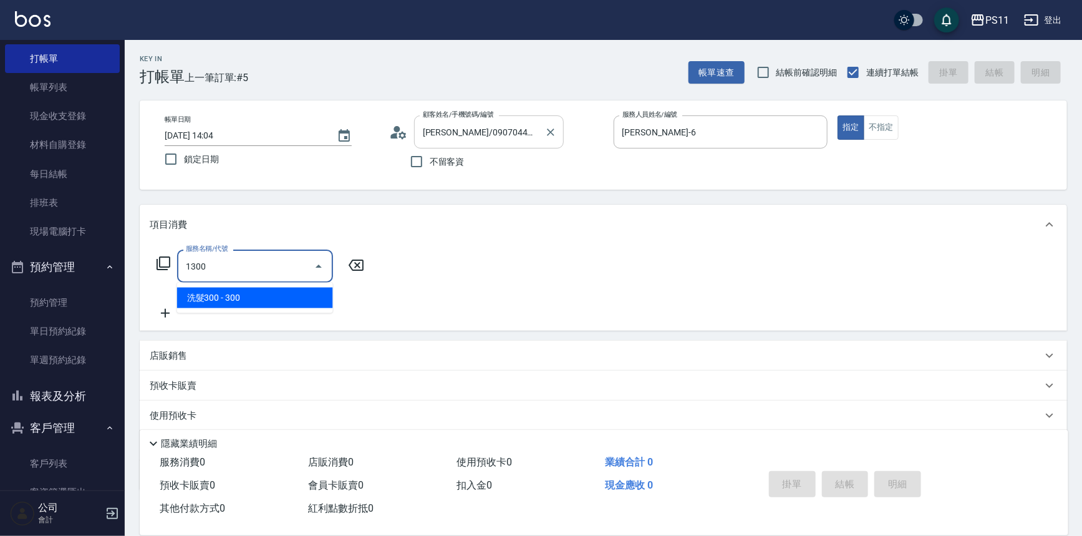
type input "洗髮300(1300)"
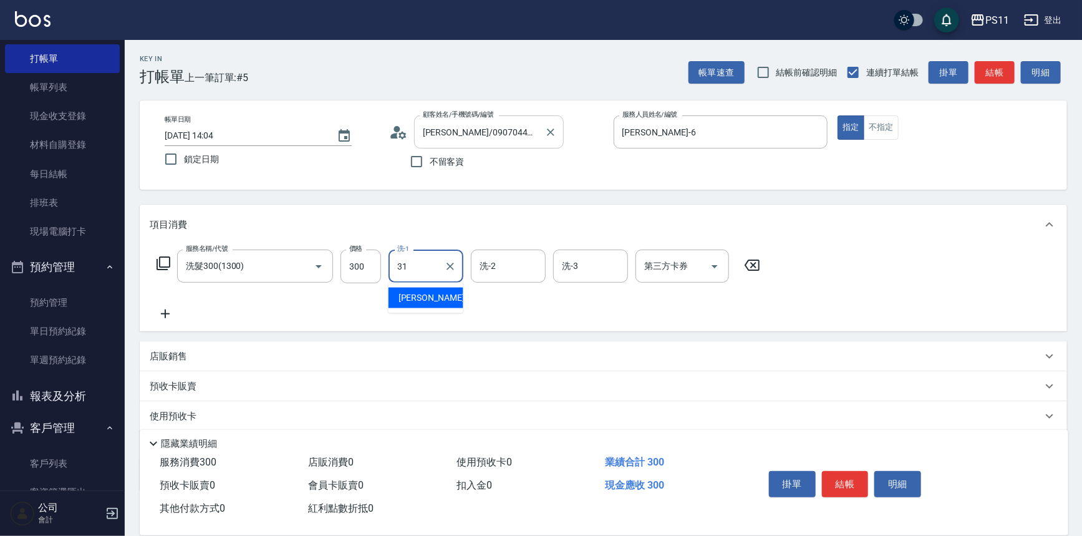
type input "[PERSON_NAME]-31"
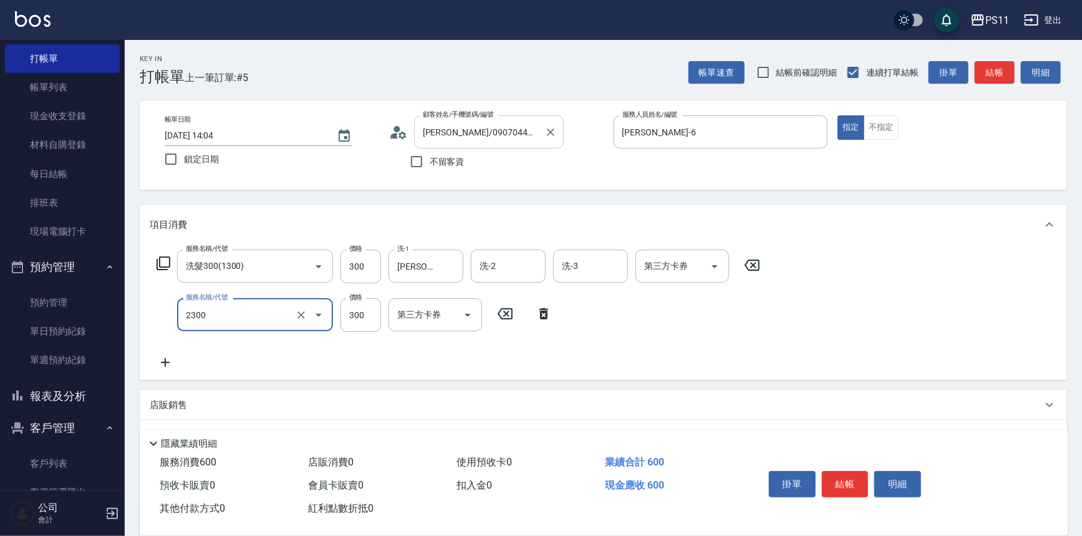
type input "剪髮(2300)"
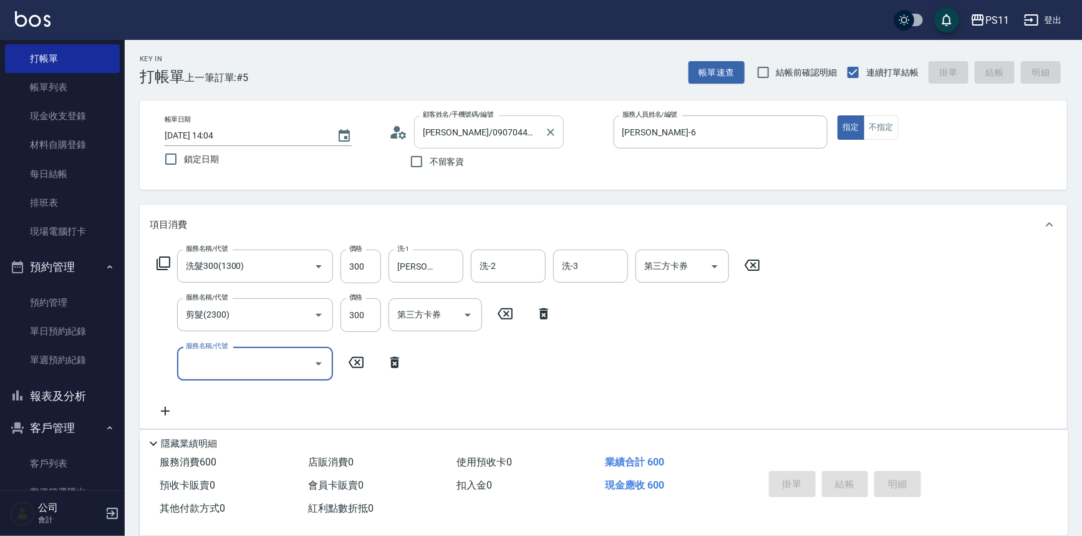
type input "[DATE] 14:05"
